Goal: Use online tool/utility: Use online tool/utility

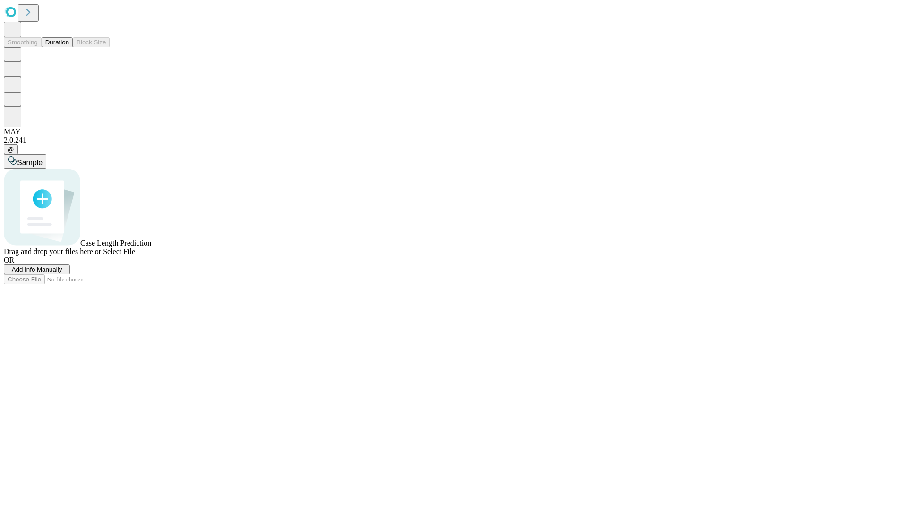
click at [69, 47] on button "Duration" at bounding box center [57, 42] width 31 height 10
click at [135, 256] on span "Select File" at bounding box center [119, 251] width 32 height 8
